Goal: Navigation & Orientation: Find specific page/section

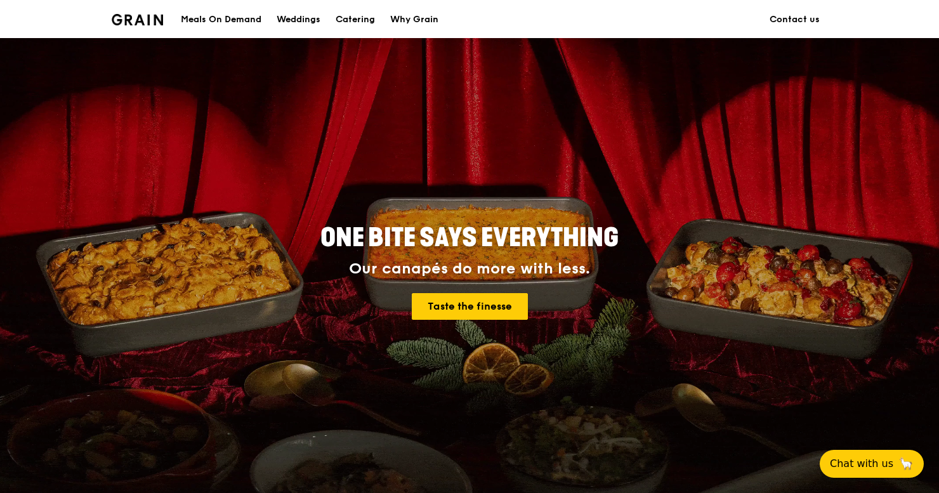
scroll to position [3, 0]
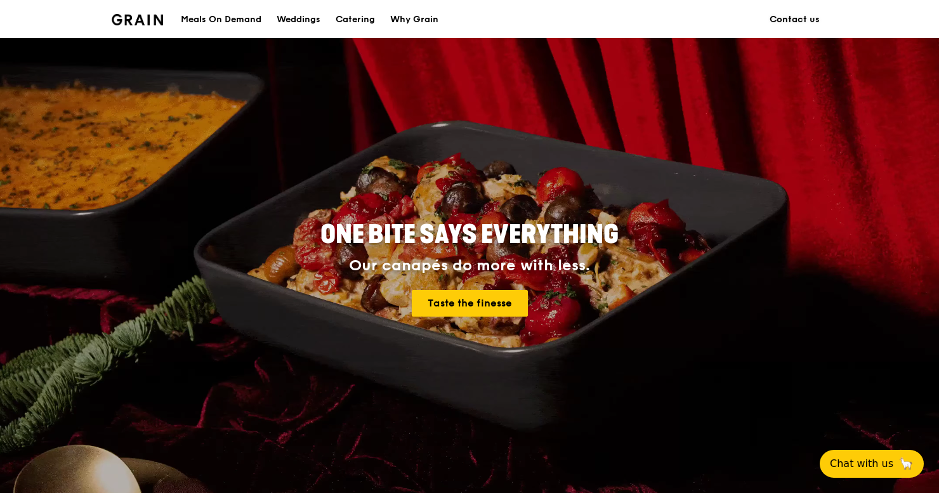
click at [791, 22] on link "Contact us" at bounding box center [794, 20] width 65 height 38
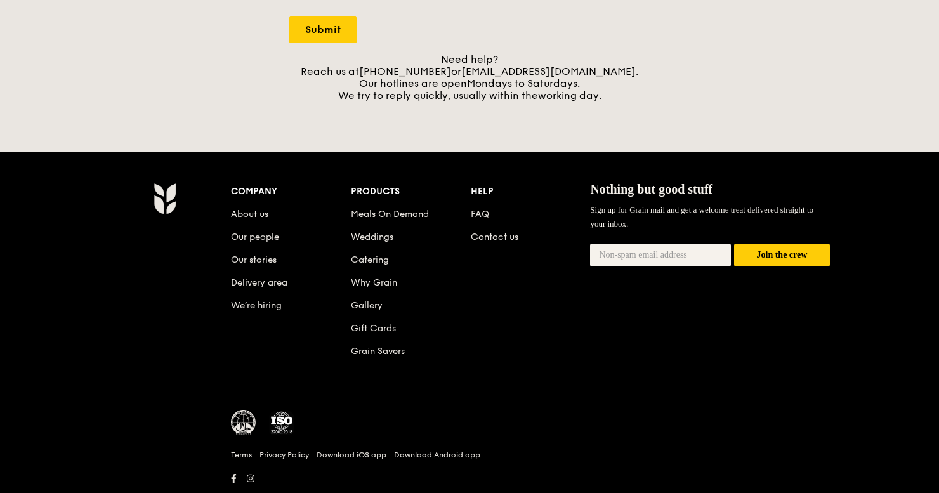
scroll to position [552, 0]
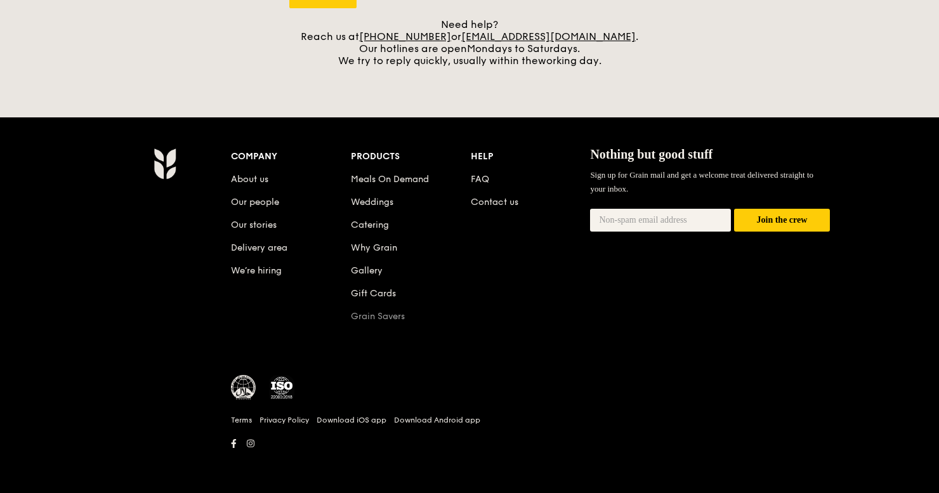
click at [382, 321] on link "Grain Savers" at bounding box center [378, 316] width 54 height 11
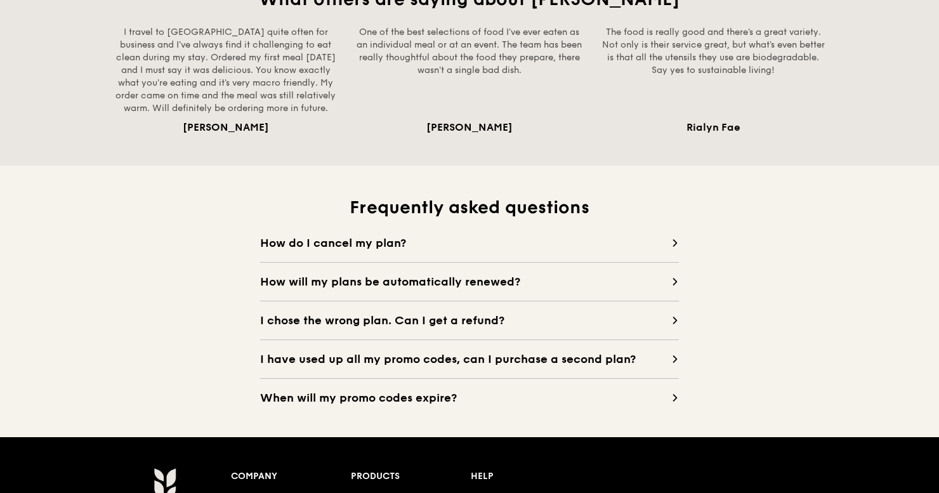
scroll to position [1153, 0]
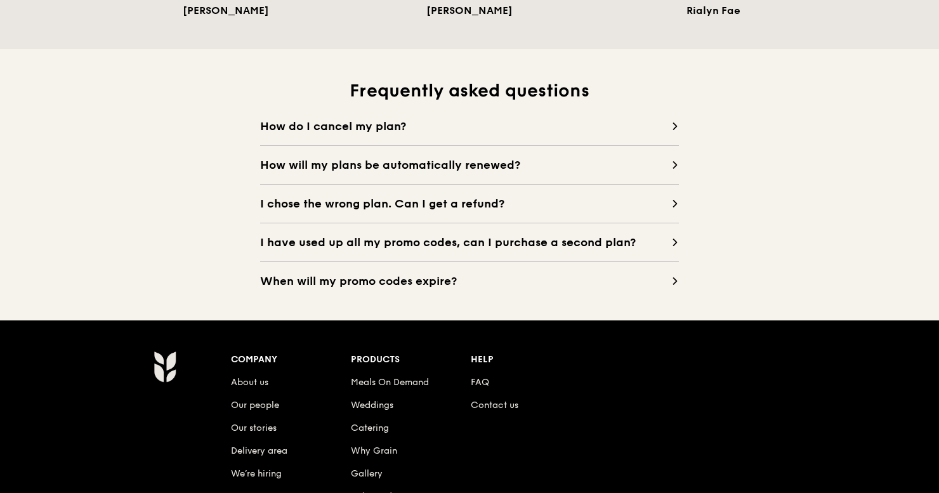
click at [675, 240] on icon at bounding box center [675, 242] width 8 height 8
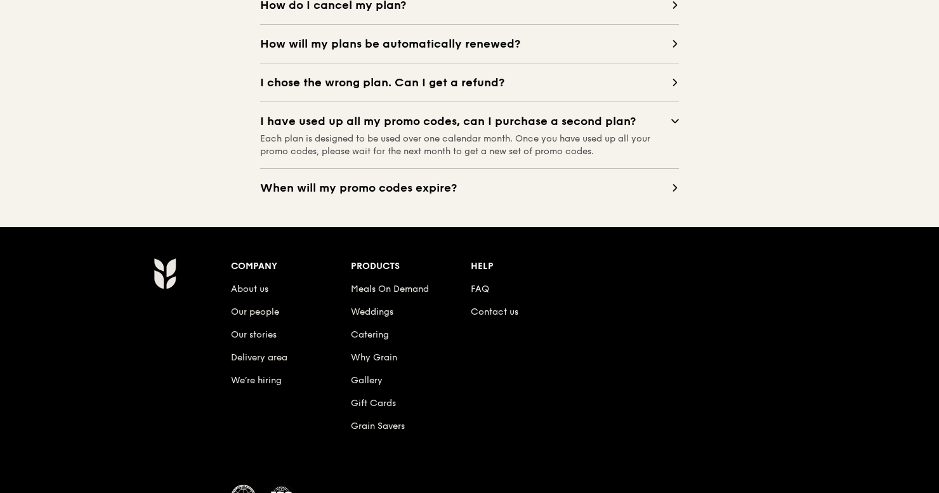
scroll to position [1324, 0]
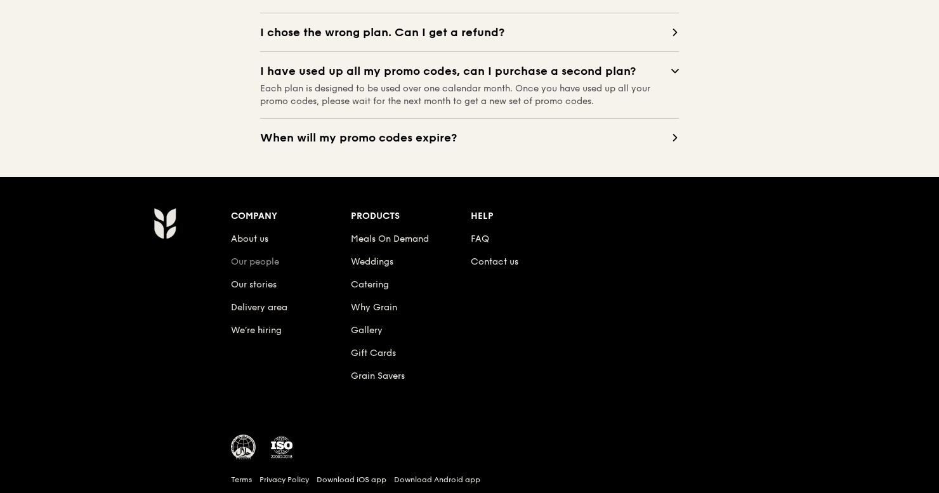
click at [248, 261] on link "Our people" at bounding box center [255, 261] width 48 height 11
